Goal: Understand process/instructions

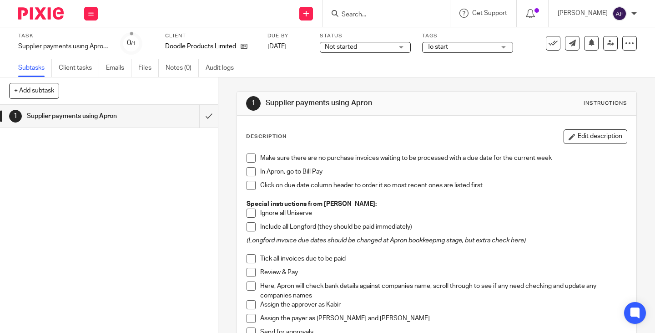
click at [247, 159] on span at bounding box center [251, 157] width 9 height 9
click at [247, 177] on li "In Apron, go to Bill Pay" at bounding box center [437, 174] width 380 height 14
click at [250, 171] on span at bounding box center [251, 171] width 9 height 9
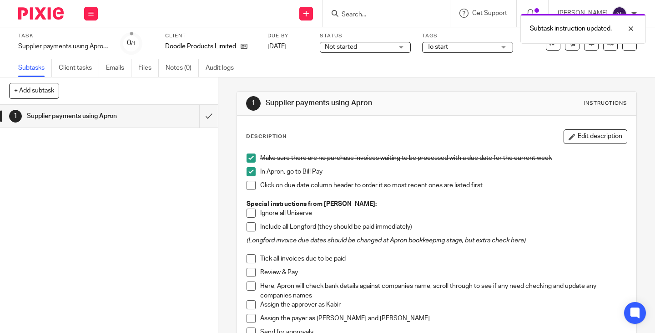
click at [252, 186] on span at bounding box center [251, 185] width 9 height 9
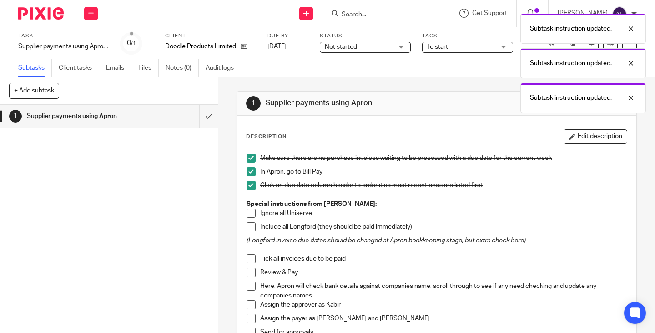
click at [250, 213] on span at bounding box center [251, 212] width 9 height 9
click at [251, 229] on span at bounding box center [251, 226] width 9 height 9
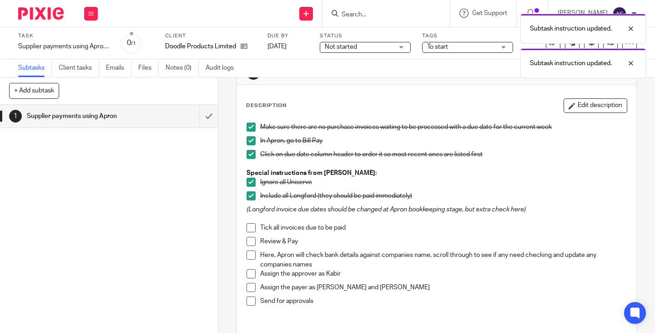
scroll to position [45, 0]
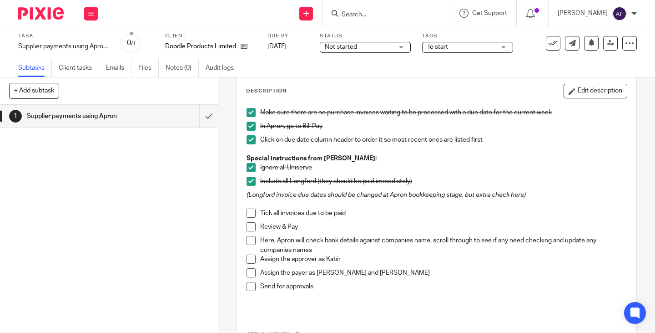
drag, startPoint x: 246, startPoint y: 211, endPoint x: 246, endPoint y: 228, distance: 17.3
click at [247, 211] on span at bounding box center [251, 212] width 9 height 9
click at [247, 231] on span at bounding box center [251, 226] width 9 height 9
click at [248, 242] on span at bounding box center [251, 240] width 9 height 9
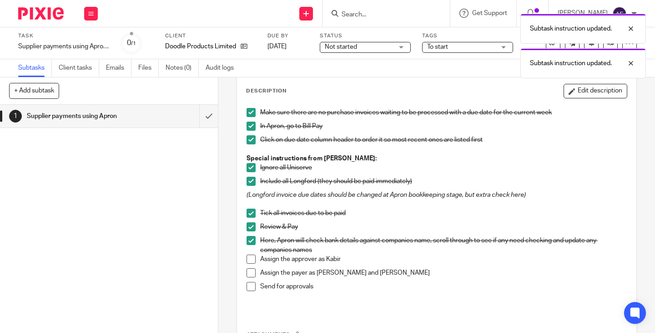
click at [248, 258] on span at bounding box center [251, 258] width 9 height 9
click at [251, 272] on span at bounding box center [251, 272] width 9 height 9
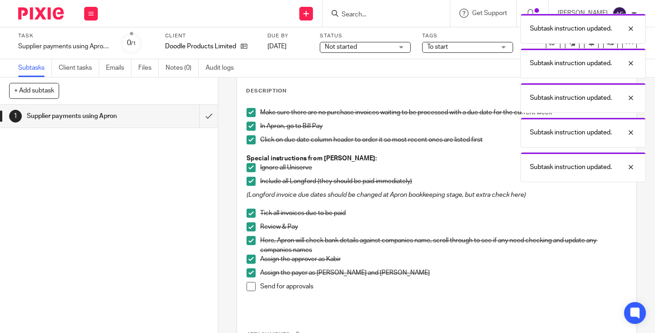
click at [251, 287] on span at bounding box center [251, 286] width 9 height 9
click at [198, 118] on input "submit" at bounding box center [109, 116] width 218 height 23
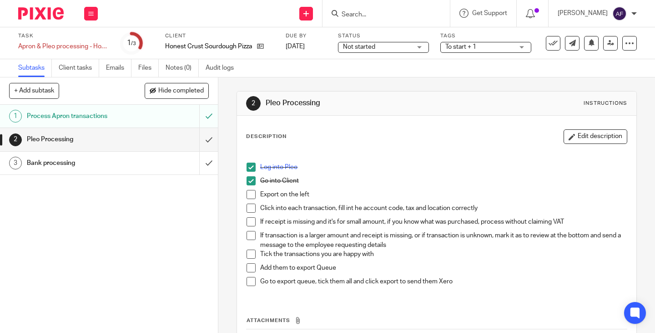
click at [88, 171] on link "3 Bank processing" at bounding box center [99, 162] width 199 height 23
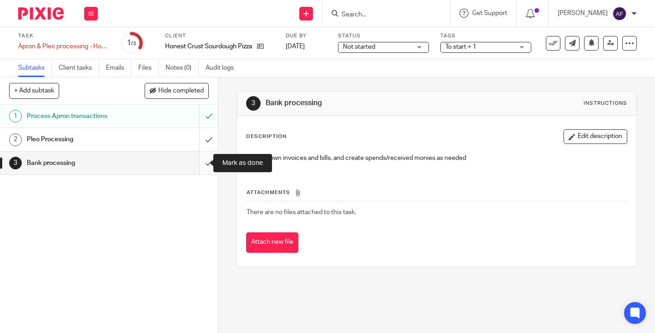
click at [199, 165] on input "submit" at bounding box center [109, 162] width 218 height 23
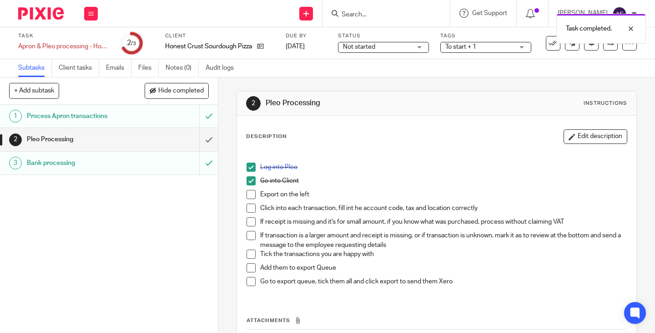
click at [405, 186] on div "Go into Client" at bounding box center [443, 183] width 367 height 14
click at [346, 193] on p "Export on the left" at bounding box center [443, 194] width 367 height 9
click at [319, 193] on p "Export on the left" at bounding box center [443, 194] width 367 height 9
click at [587, 134] on button "Edit description" at bounding box center [596, 136] width 64 height 15
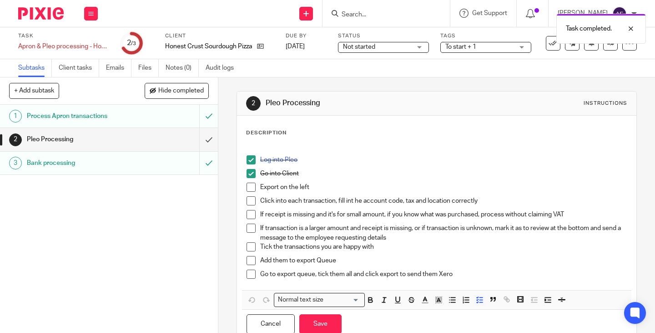
click at [321, 138] on div "Description Log into Pleo Go into Client Export on the left Click into each tra…" at bounding box center [436, 233] width 381 height 209
click at [287, 126] on div "Description Log into Pleo Go into Client Export on the left Click into each tra…" at bounding box center [436, 234] width 399 height 237
click at [275, 136] on p "Description" at bounding box center [266, 132] width 40 height 7
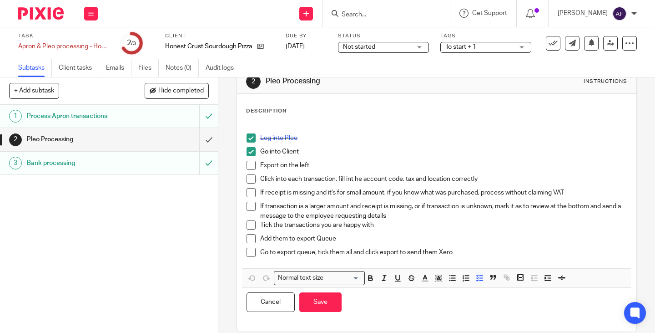
scroll to position [34, 0]
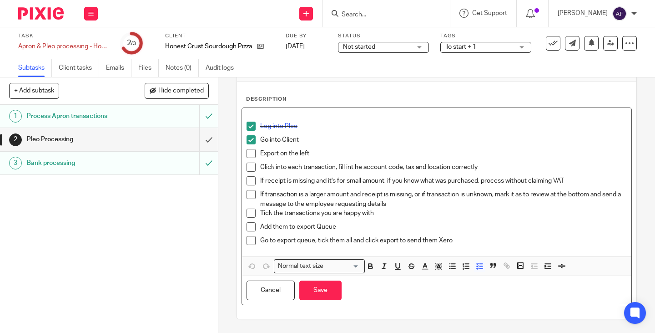
click at [365, 166] on p "Click into each transaction, fill int he account code, tax and location correct…" at bounding box center [443, 166] width 367 height 9
click at [309, 122] on p "Log into Pleo" at bounding box center [443, 125] width 367 height 9
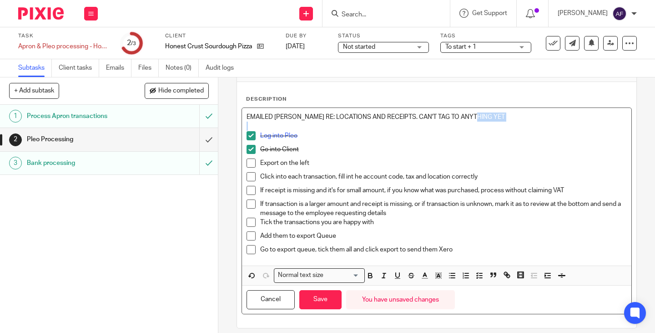
drag, startPoint x: 485, startPoint y: 120, endPoint x: 247, endPoint y: 122, distance: 237.9
click at [247, 122] on div "EMAILED SARAH RE: LOCATIONS AND RECEIPTS. CAN'T TAG TO ANYTHING YET Log into Pl…" at bounding box center [436, 186] width 389 height 157
click at [247, 122] on p at bounding box center [437, 125] width 380 height 9
drag, startPoint x: 480, startPoint y: 112, endPoint x: 242, endPoint y: 122, distance: 238.6
click at [242, 122] on div "EMAILED SARAH RE: LOCATIONS AND RECEIPTS. CAN'T TAG TO ANYTHING YET Log into Pl…" at bounding box center [436, 186] width 389 height 157
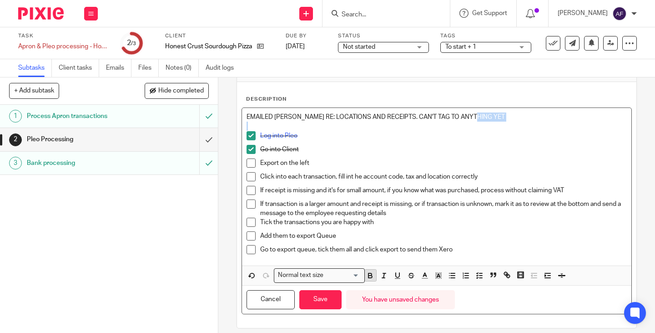
click at [367, 277] on icon "button" at bounding box center [370, 275] width 8 height 8
click at [391, 157] on div "Go into Client" at bounding box center [443, 152] width 367 height 14
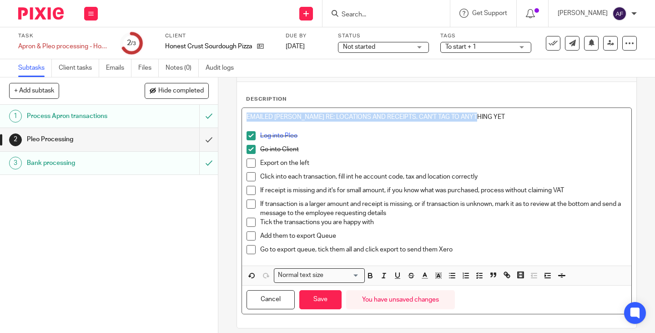
drag, startPoint x: 480, startPoint y: 118, endPoint x: 245, endPoint y: 116, distance: 235.2
click at [247, 116] on p "EMAILED SARAH RE: LOCATIONS AND RECEIPTS. CAN'T TAG TO ANYTHING YET" at bounding box center [437, 116] width 380 height 9
click at [369, 274] on icon "button" at bounding box center [369, 274] width 3 height 2
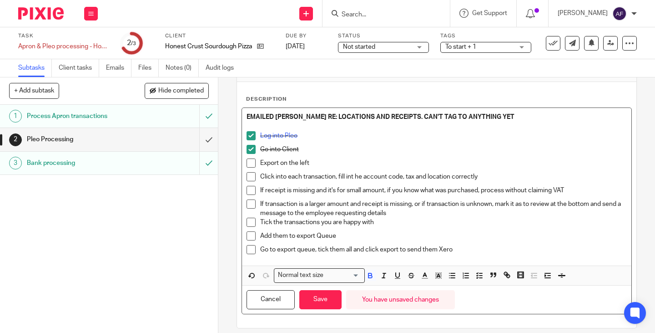
click at [412, 140] on p "Log into Pleo" at bounding box center [443, 135] width 367 height 9
click at [323, 302] on button "Save" at bounding box center [320, 300] width 42 height 20
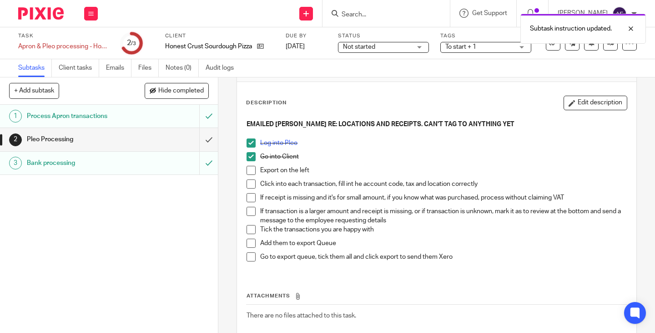
click at [489, 137] on p at bounding box center [437, 133] width 380 height 9
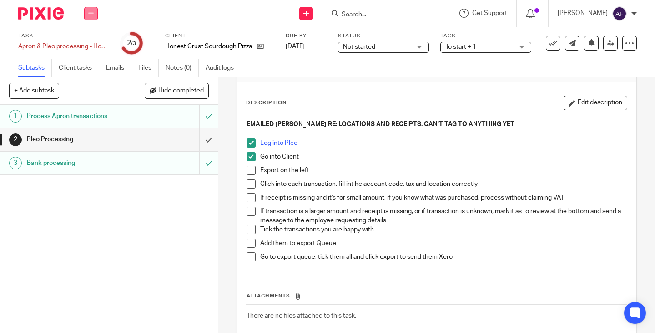
click at [93, 15] on icon at bounding box center [90, 13] width 5 height 5
click at [90, 38] on li "Work" at bounding box center [91, 42] width 24 height 13
click at [129, 225] on div "1 Process Apron transactions 2 Pleo Processing 3 Bank processing" at bounding box center [109, 219] width 218 height 228
click at [90, 18] on button at bounding box center [91, 14] width 14 height 14
click at [93, 37] on li "Work" at bounding box center [91, 42] width 24 height 13
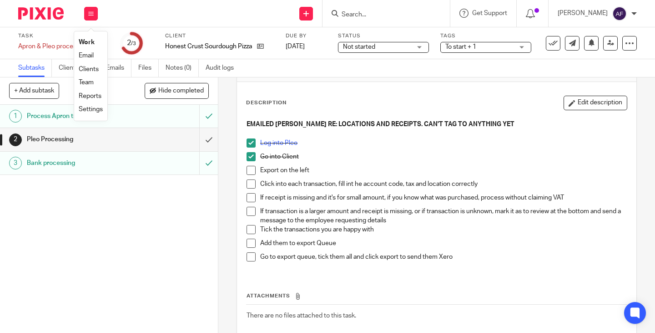
click at [86, 43] on link "Work" at bounding box center [87, 42] width 16 height 6
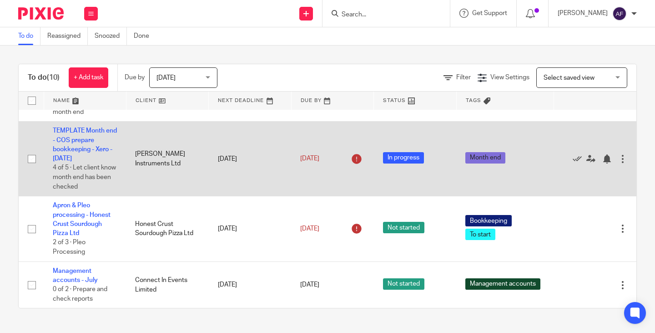
scroll to position [508, 0]
